Goal: Information Seeking & Learning: Learn about a topic

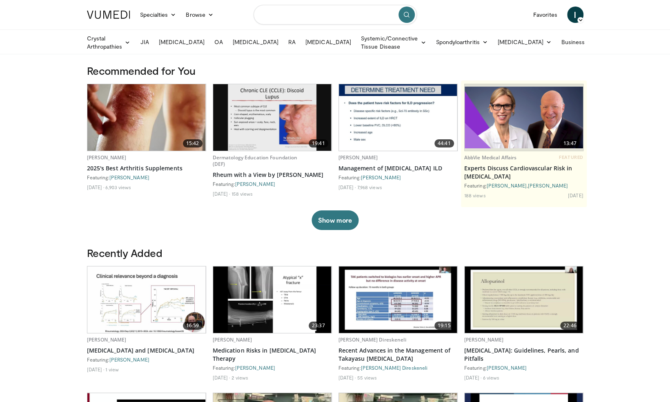
click at [304, 16] on input "Search topics, interventions" at bounding box center [335, 15] width 163 height 20
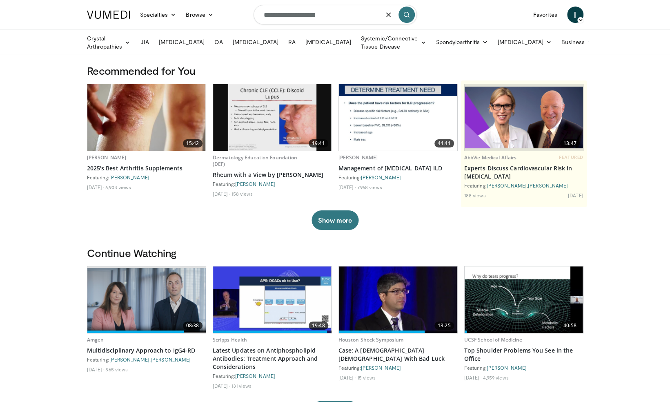
type input "**********"
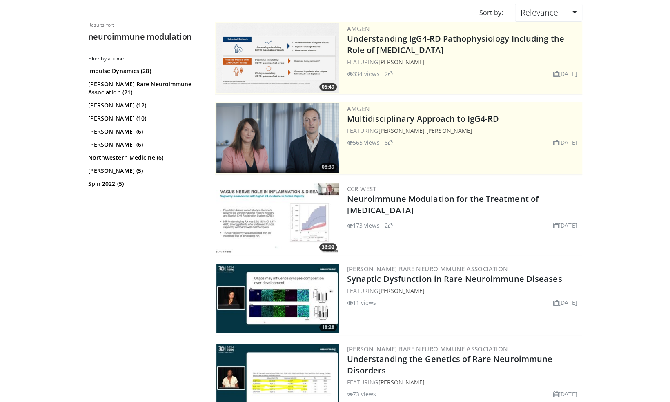
scroll to position [71, 0]
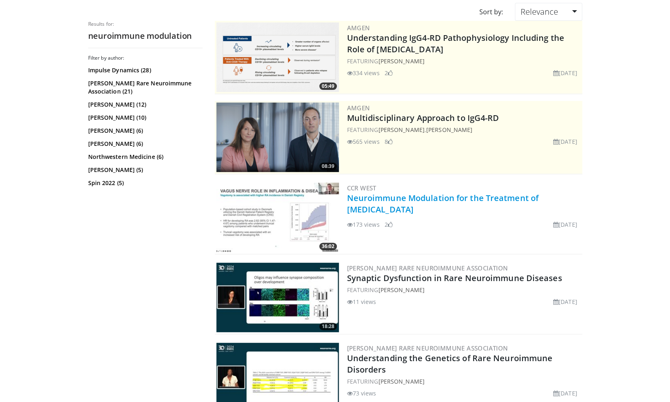
click at [377, 201] on link "Neuroimmune Modulation for the Treatment of [MEDICAL_DATA]" at bounding box center [443, 203] width 192 height 22
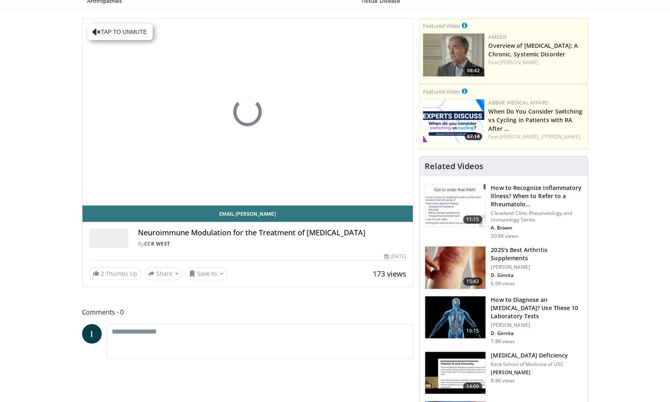
scroll to position [48, 0]
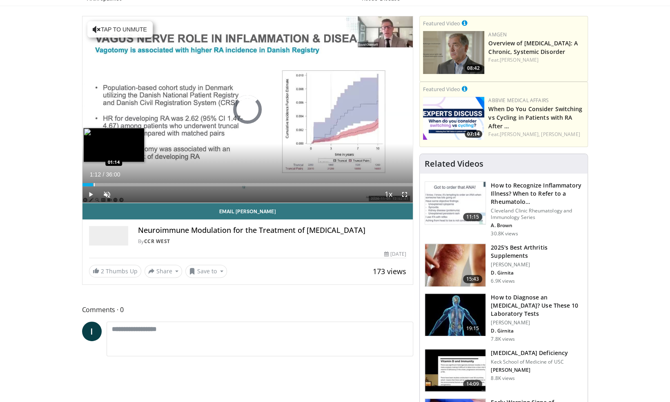
click at [93, 183] on div "Loaded : 1.85% 01:12 01:14" at bounding box center [248, 184] width 331 height 3
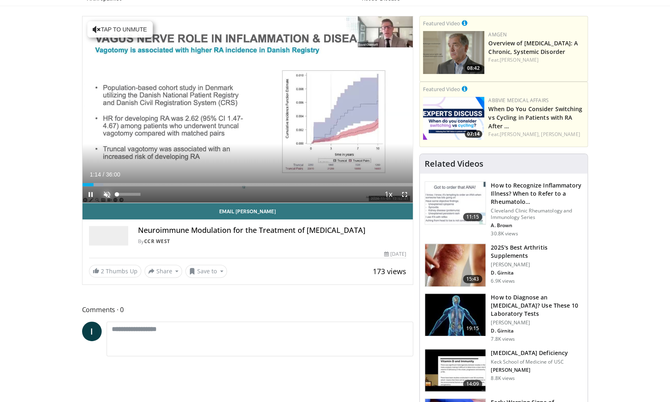
click at [106, 193] on span "Video Player" at bounding box center [107, 194] width 16 height 16
drag, startPoint x: 87, startPoint y: 182, endPoint x: 82, endPoint y: 182, distance: 5.7
click at [82, 182] on div "**********" at bounding box center [248, 150] width 332 height 269
click at [93, 191] on span "Video Player" at bounding box center [91, 194] width 16 height 16
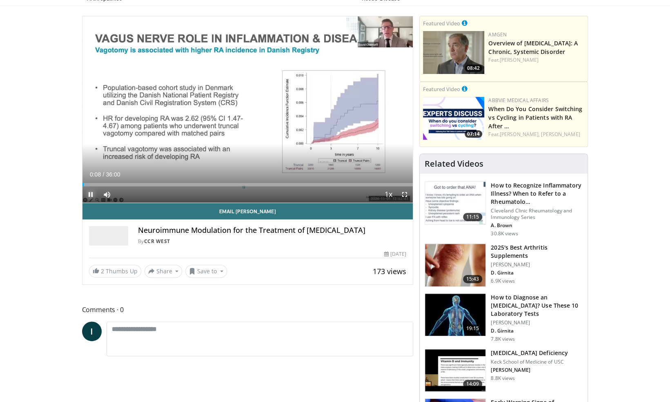
click at [89, 192] on span "Video Player" at bounding box center [91, 194] width 16 height 16
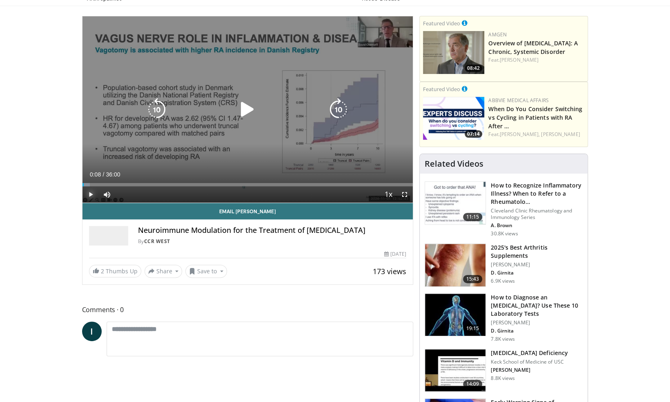
scroll to position [0, 0]
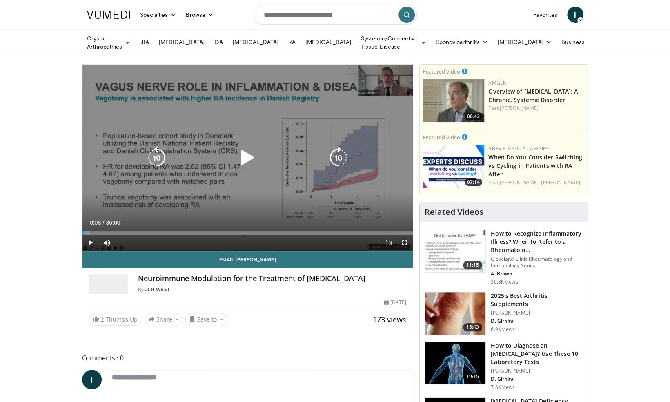
click at [246, 150] on icon "Video Player" at bounding box center [247, 157] width 23 height 23
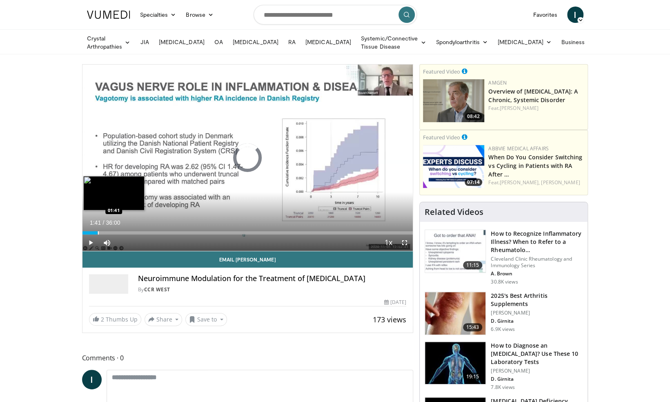
click at [98, 231] on div "Progress Bar" at bounding box center [98, 232] width 1 height 3
click at [123, 228] on div "Loaded : 5.55% 01:42 04:24" at bounding box center [248, 231] width 331 height 8
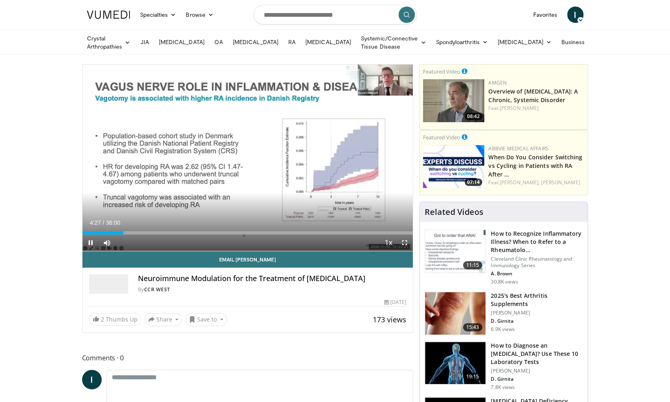
click at [205, 234] on div "Current Time 4:27 / Duration 36:00 Pause Skip Backward Skip Forward Mute 100% L…" at bounding box center [248, 242] width 331 height 16
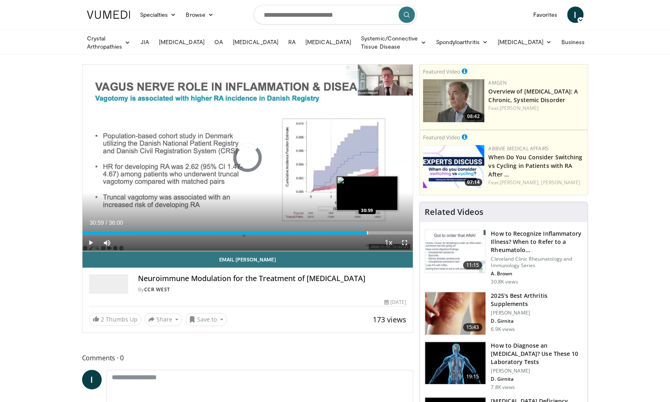
click at [367, 231] on div "Progress Bar" at bounding box center [367, 232] width 1 height 3
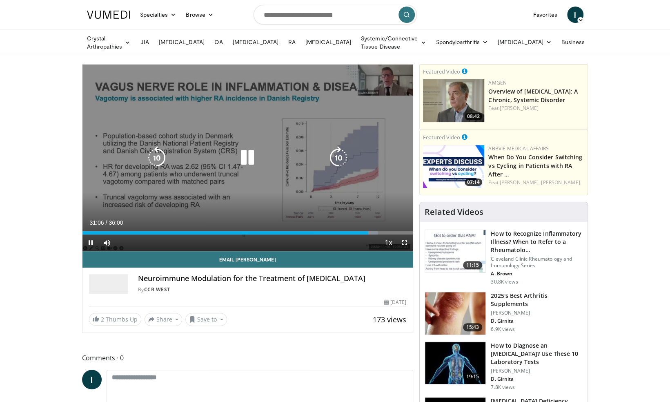
click at [248, 155] on icon "Video Player" at bounding box center [247, 157] width 23 height 23
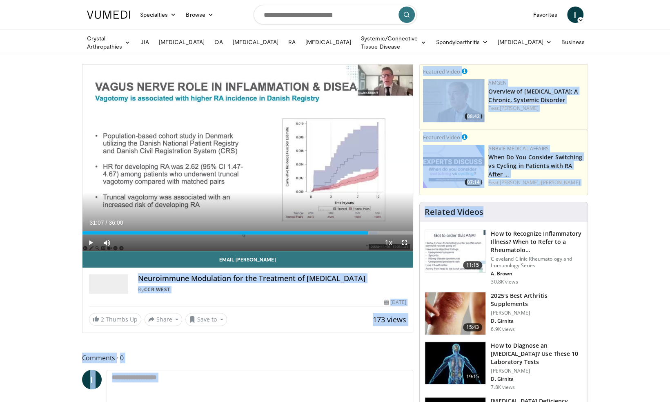
drag, startPoint x: 139, startPoint y: 275, endPoint x: 437, endPoint y: 269, distance: 298.2
click at [388, 274] on h4 "Neuroimmune Modulation for the Treatment of [MEDICAL_DATA]" at bounding box center [272, 278] width 269 height 9
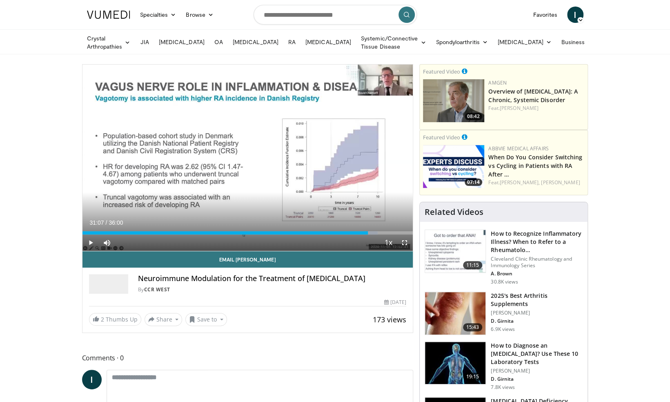
drag, startPoint x: 388, startPoint y: 273, endPoint x: 138, endPoint y: 277, distance: 249.2
click at [138, 277] on h4 "Neuroimmune Modulation for the Treatment of [MEDICAL_DATA]" at bounding box center [272, 278] width 269 height 9
copy h4 "Neuroimmune Modulation for the Treatment of [MEDICAL_DATA]"
